Goal: Transaction & Acquisition: Purchase product/service

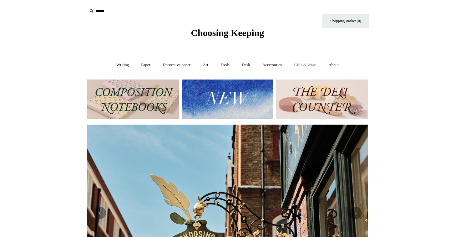
click at [308, 63] on link "Gifts & Wrap +" at bounding box center [304, 65] width 33 height 17
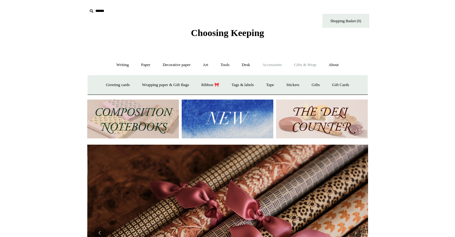
scroll to position [0, 562]
click at [280, 64] on link "Accessories +" at bounding box center [272, 65] width 31 height 17
click at [254, 82] on link "Ceramics +" at bounding box center [250, 85] width 27 height 17
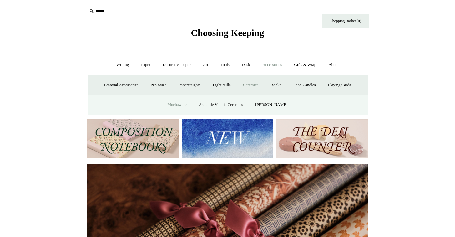
scroll to position [0, 518]
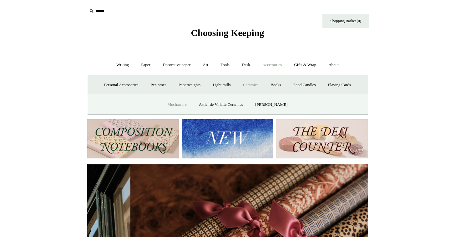
click at [169, 103] on link "Mochaware" at bounding box center [177, 104] width 30 height 17
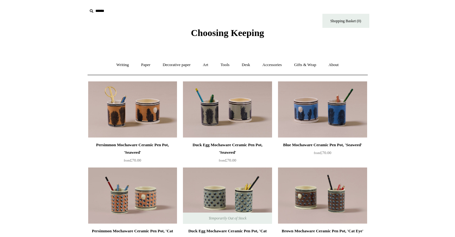
click at [455, 176] on html "Menu Choosing Keeping * Shipping Information Shopping Basket (0) * ⤺ + +" at bounding box center [227, 220] width 455 height 440
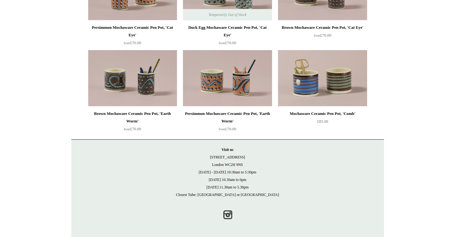
scroll to position [169, 0]
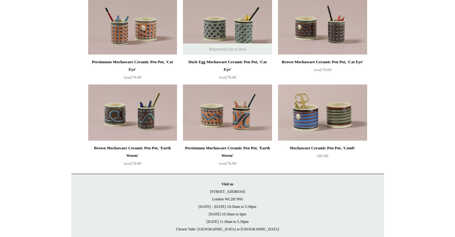
click at [232, 40] on img at bounding box center [227, 26] width 89 height 56
